Goal: Information Seeking & Learning: Learn about a topic

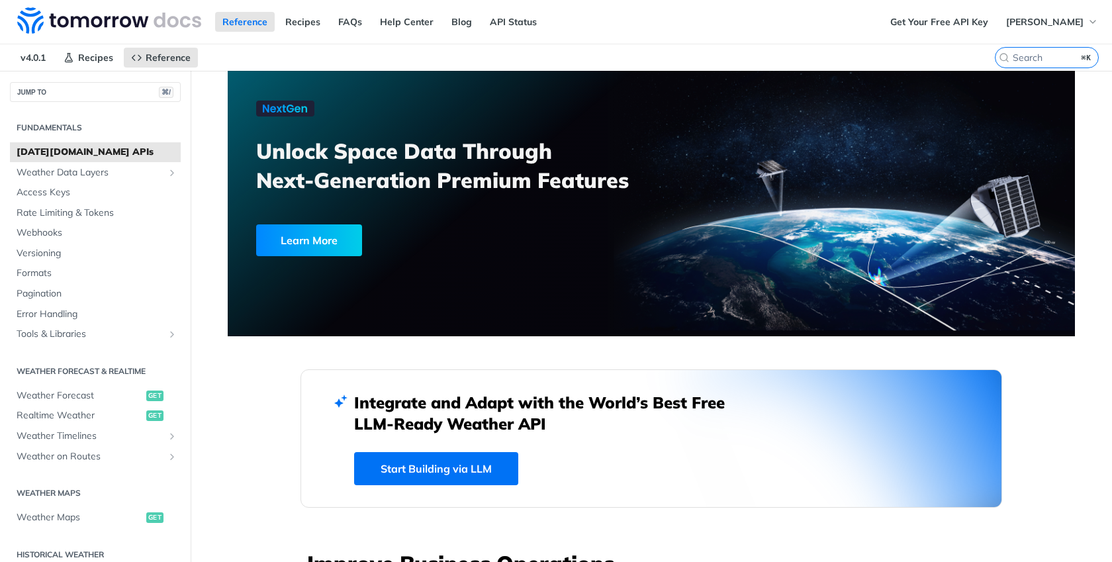
scroll to position [5, 0]
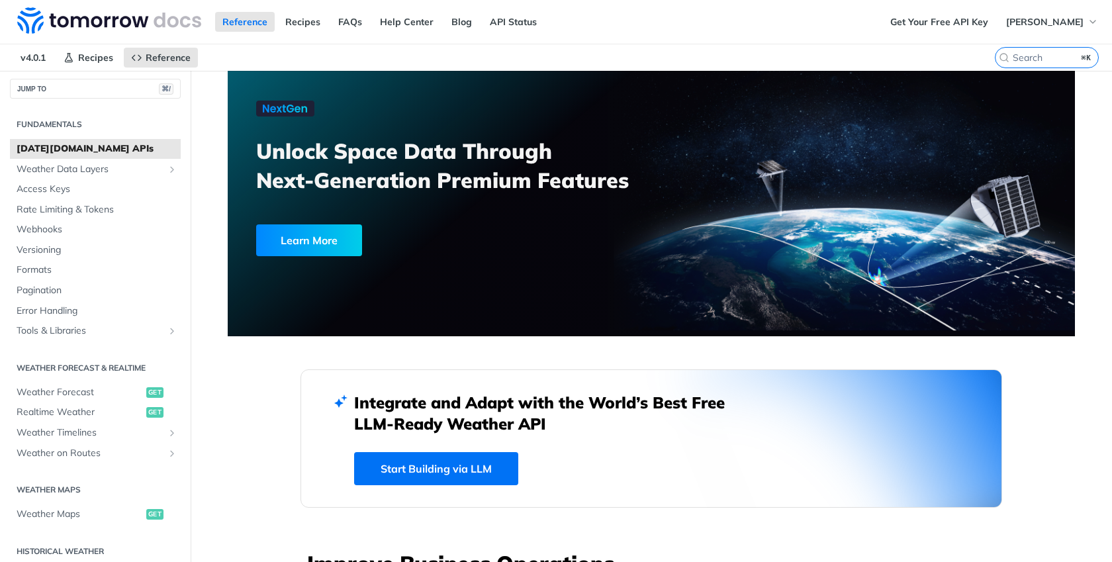
click at [25, 148] on span "[DATE][DOMAIN_NAME] APIs" at bounding box center [97, 148] width 161 height 13
click at [58, 389] on span "Weather Forecast" at bounding box center [80, 392] width 126 height 13
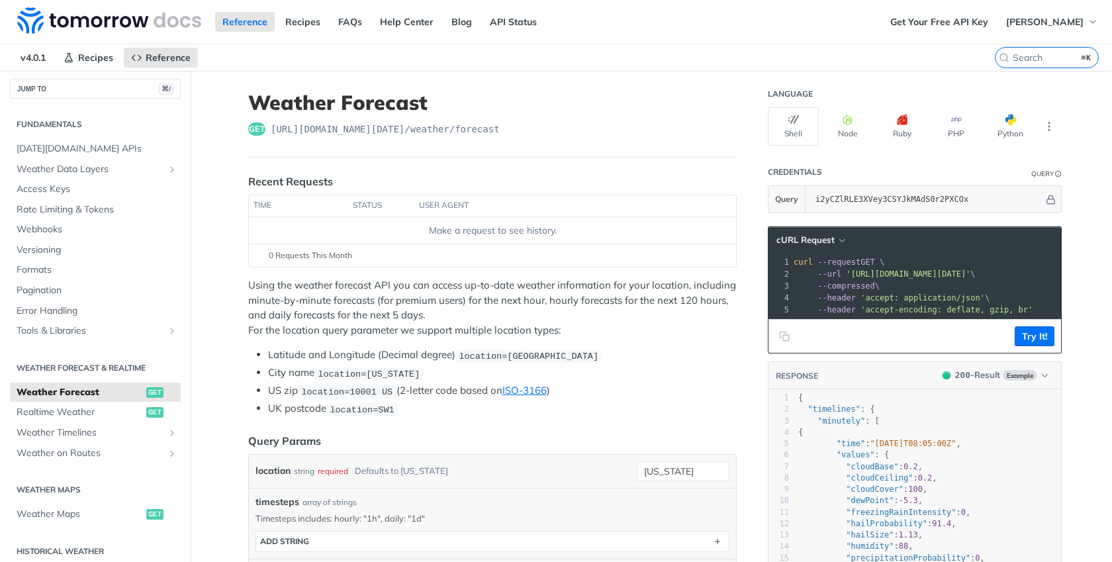
click at [388, 392] on span "location=10001 US" at bounding box center [346, 392] width 91 height 10
click at [388, 390] on span "location=10001 US" at bounding box center [346, 392] width 91 height 10
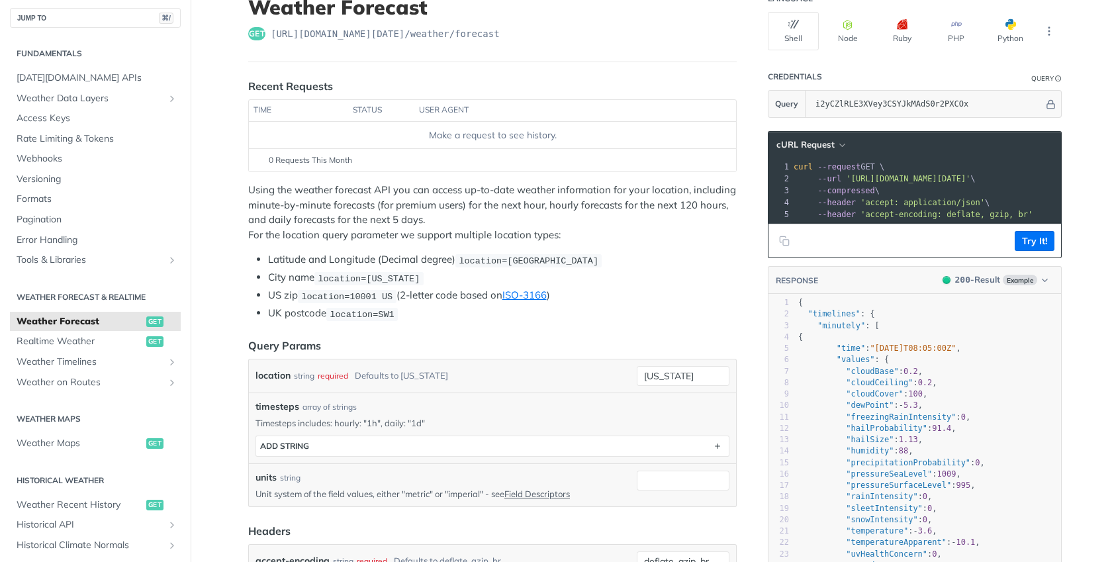
scroll to position [95, 0]
click at [539, 403] on div "timesteps array of strings" at bounding box center [493, 408] width 474 height 14
click at [519, 395] on div "timesteps array of strings Timesteps includes: hourly: "1h", daily: "1d" timest…" at bounding box center [492, 428] width 487 height 71
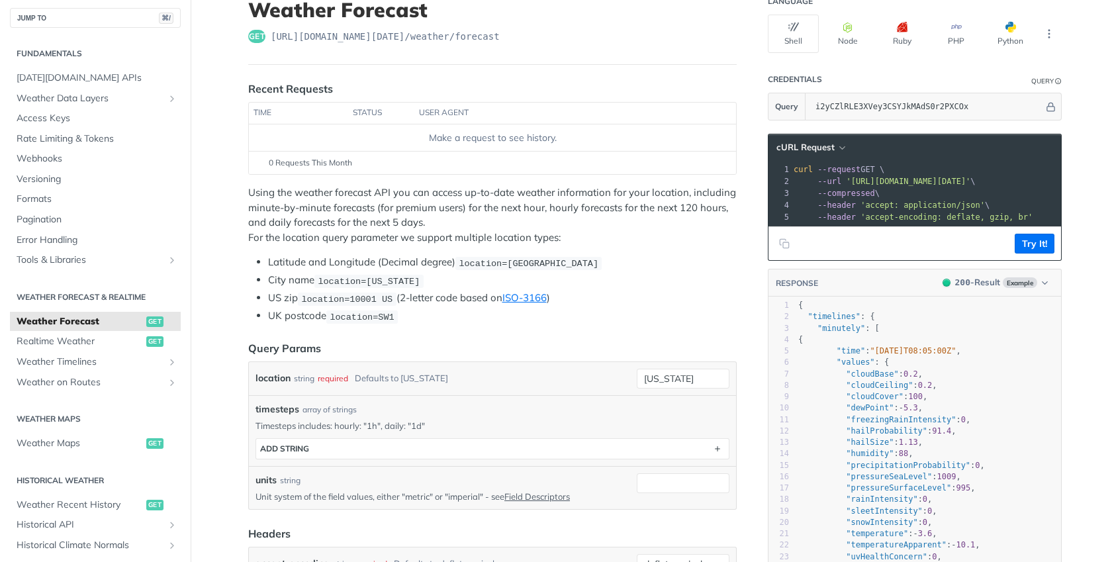
scroll to position [198, 0]
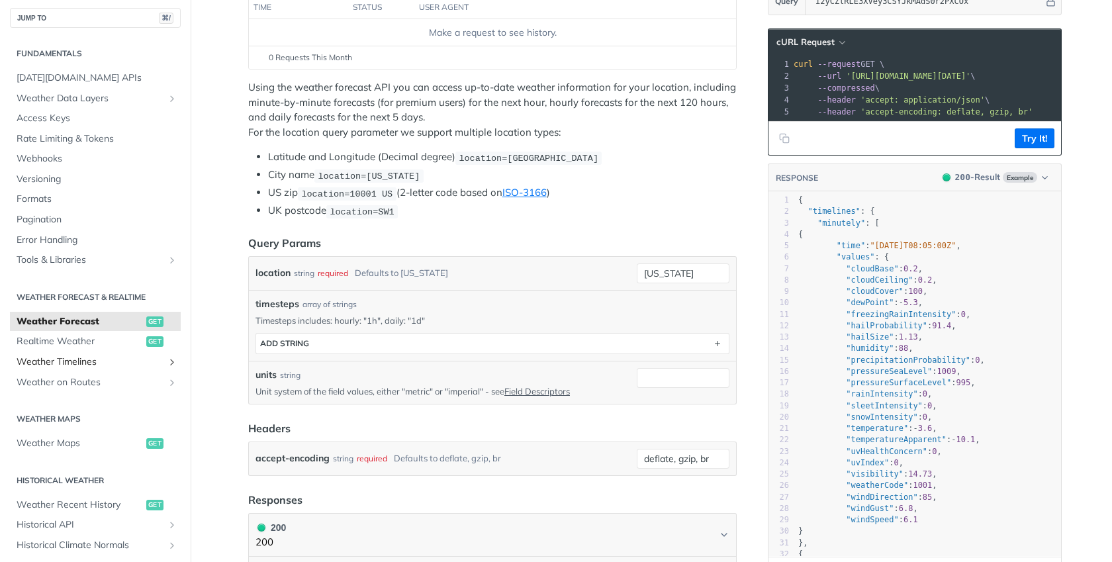
click at [97, 352] on link "Weather Timelines" at bounding box center [95, 362] width 171 height 20
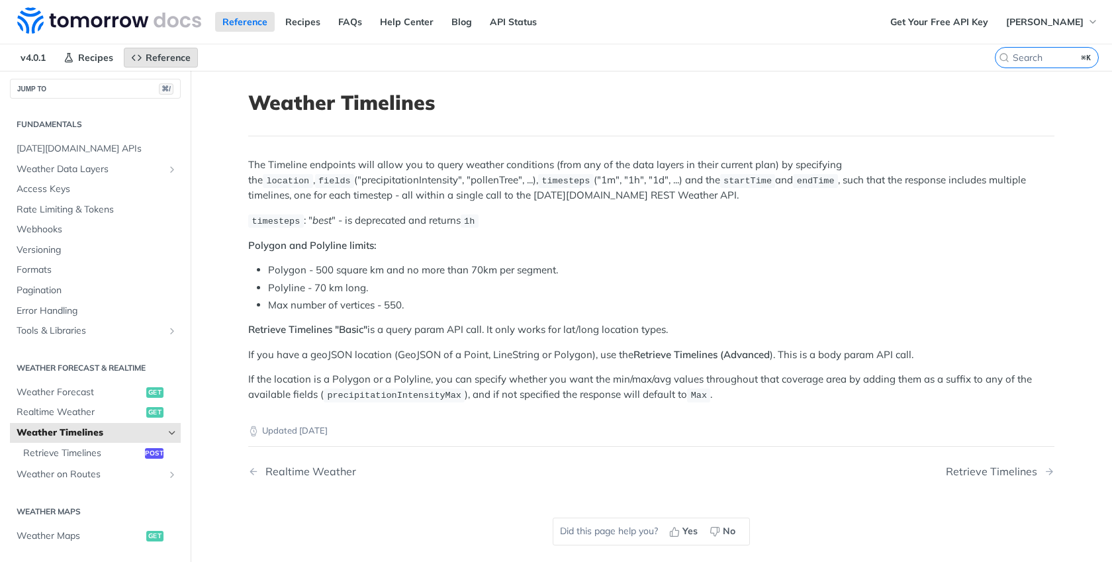
click at [146, 54] on span "Reference" at bounding box center [168, 58] width 45 height 12
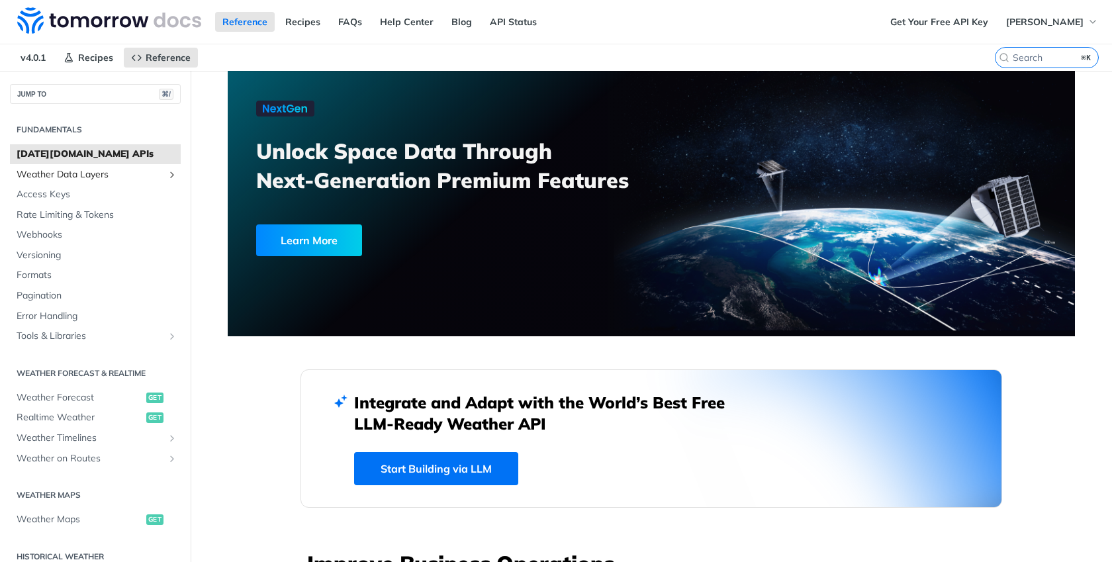
click at [91, 171] on span "Weather Data Layers" at bounding box center [90, 174] width 147 height 13
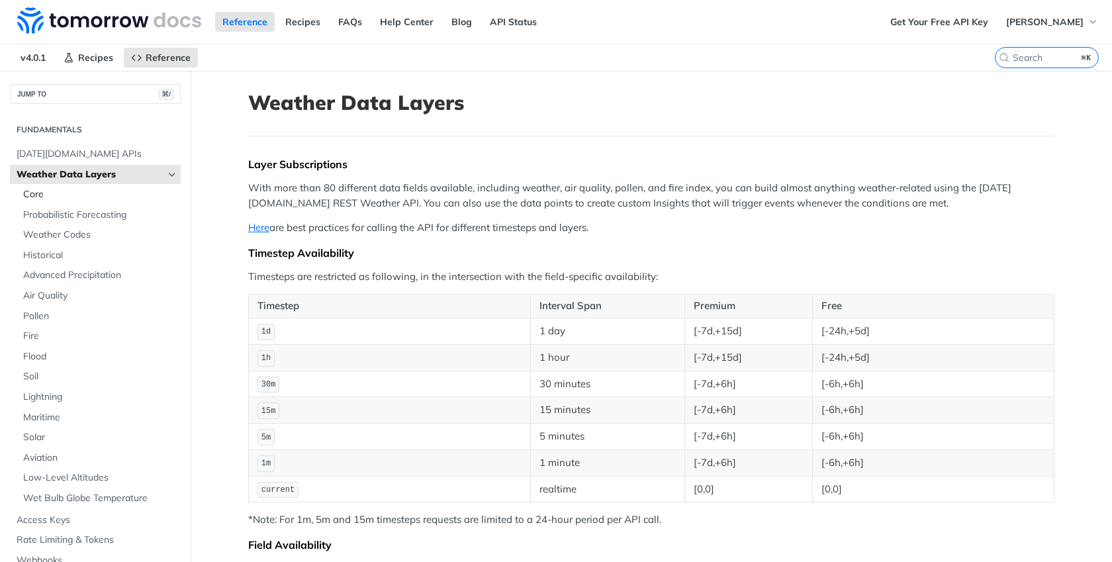
click at [38, 193] on span "Core" at bounding box center [100, 194] width 154 height 13
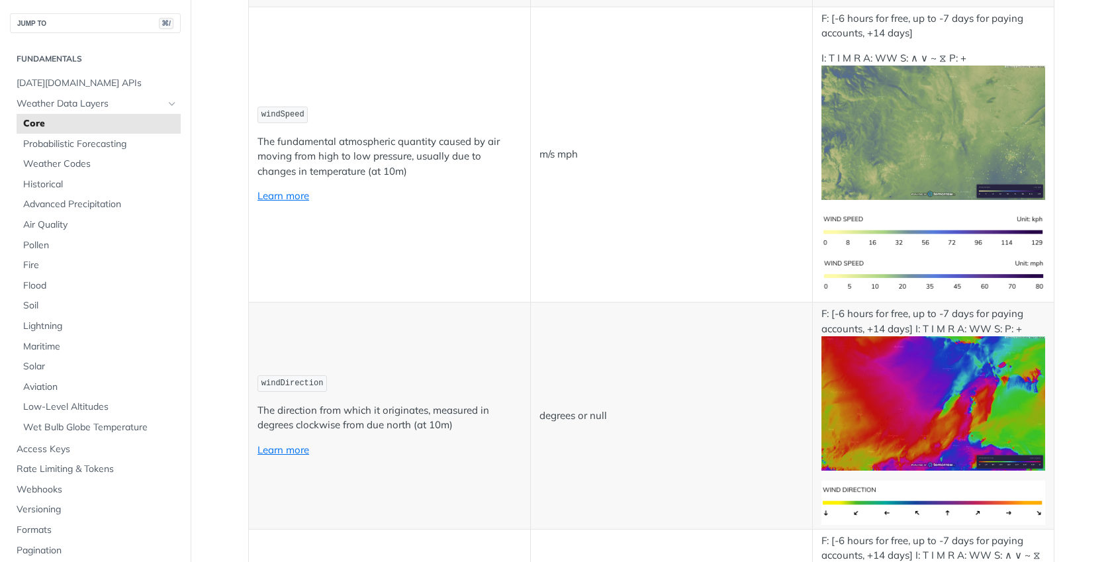
scroll to position [645, 0]
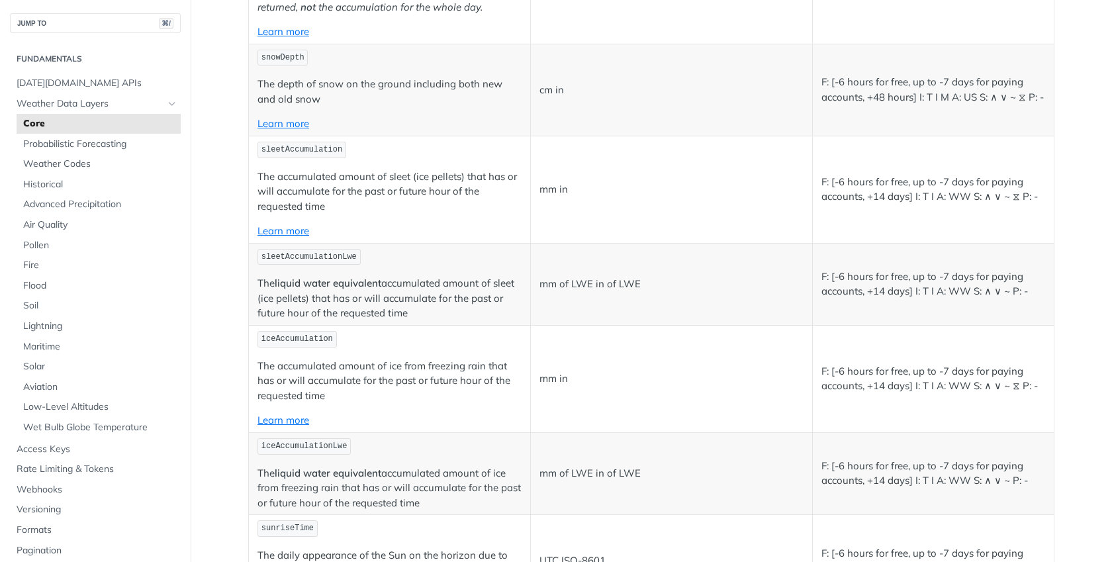
scroll to position [3349, 0]
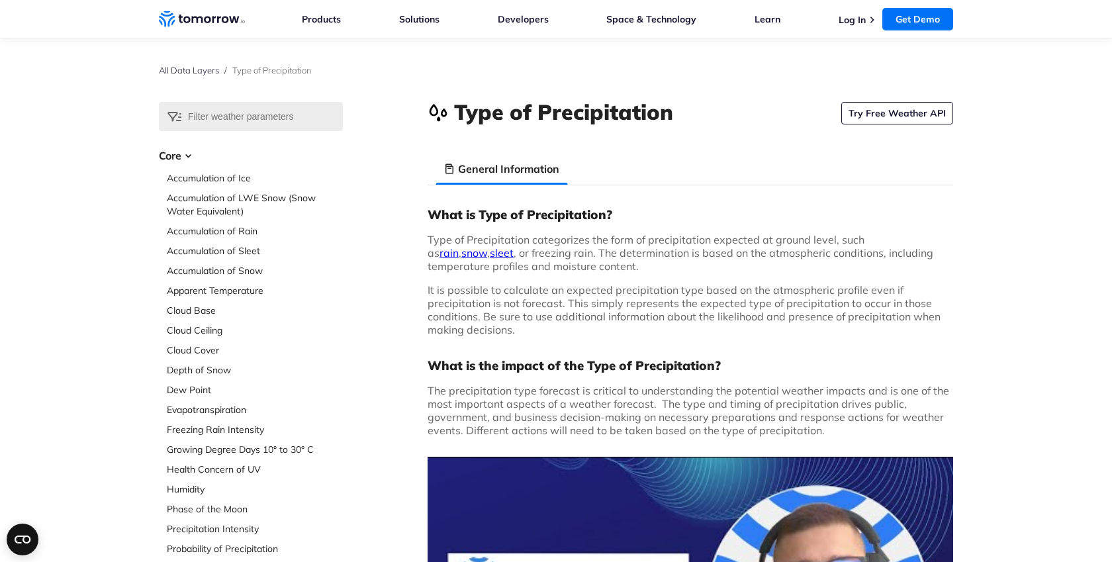
click at [542, 169] on h3 "General Information" at bounding box center [508, 169] width 101 height 16
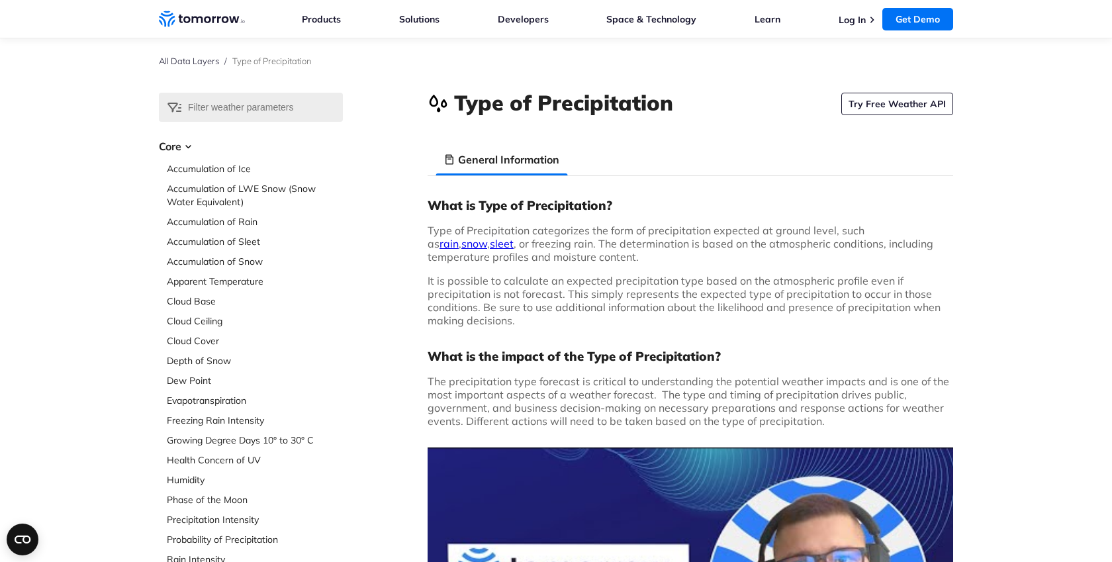
scroll to position [11, 0]
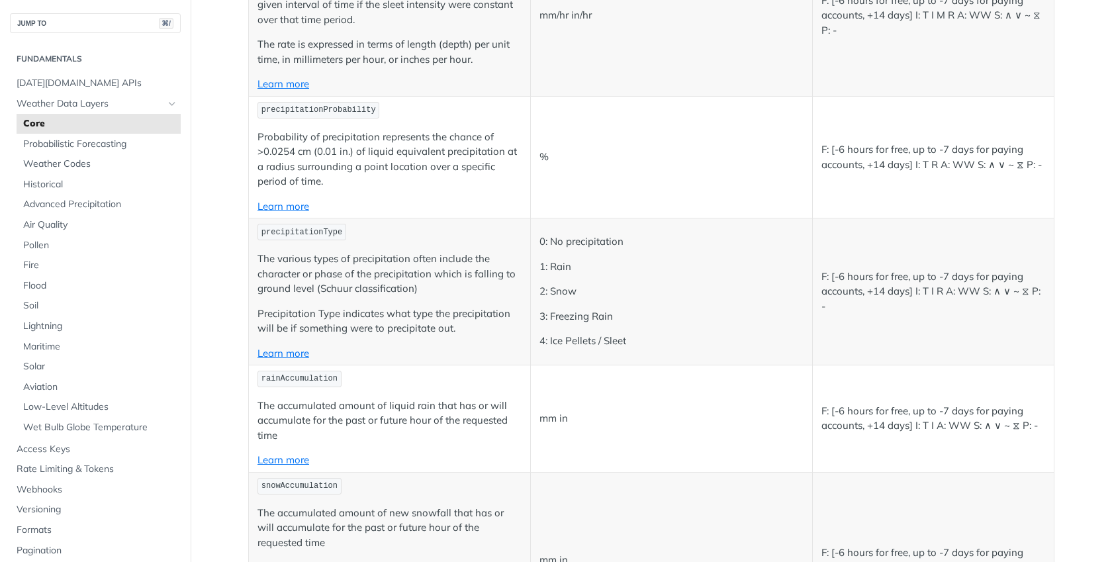
scroll to position [3294, 0]
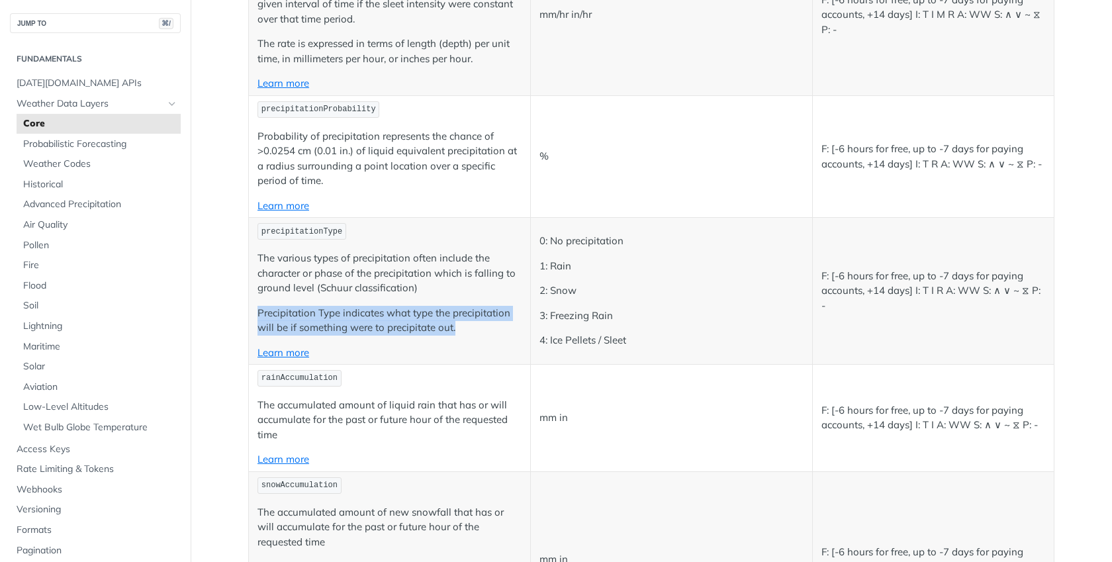
drag, startPoint x: 460, startPoint y: 330, endPoint x: 258, endPoint y: 314, distance: 203.2
click at [258, 314] on p "Precipitation Type indicates what type the precipitation will be if something w…" at bounding box center [390, 321] width 264 height 30
copy p "Precipitation Type indicates what type the precipitation will be if something w…"
